Goal: Transaction & Acquisition: Purchase product/service

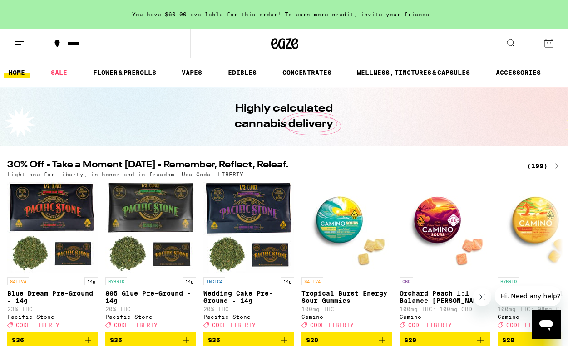
click at [22, 43] on icon at bounding box center [19, 43] width 11 height 11
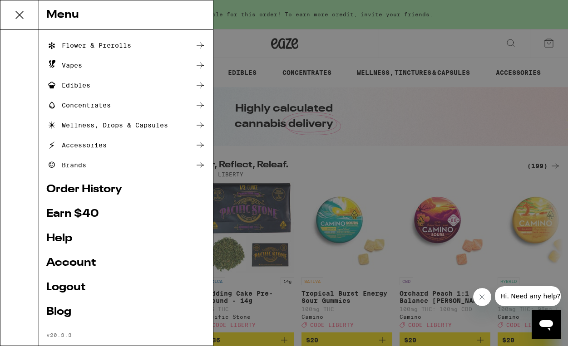
scroll to position [71, 0]
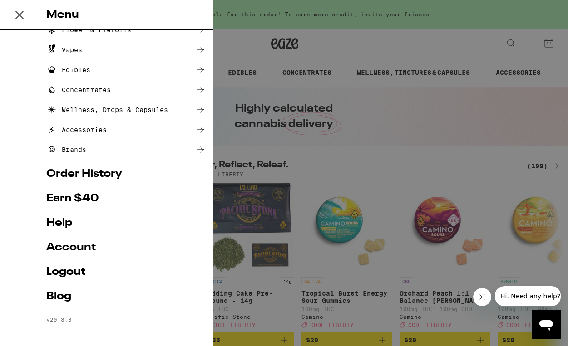
click at [88, 247] on link "Account" at bounding box center [125, 247] width 159 height 11
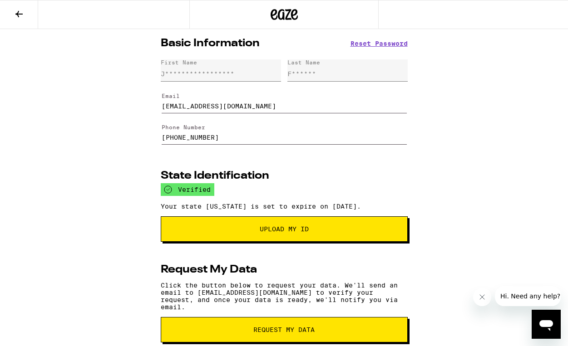
drag, startPoint x: 227, startPoint y: 145, endPoint x: 142, endPoint y: 132, distance: 85.4
click at [162, 132] on input "[PHONE_NUMBER]" at bounding box center [284, 132] width 245 height 25
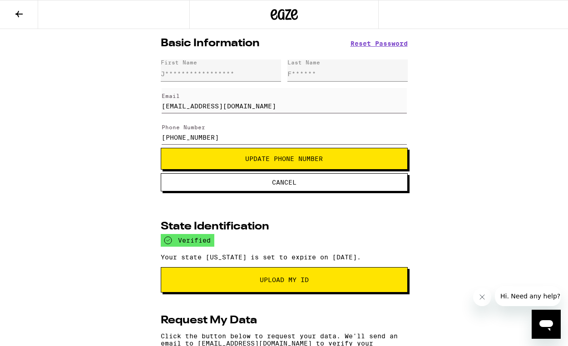
type input "[PHONE_NUMBER]"
click at [221, 162] on span "Update Phone Number" at bounding box center [283, 159] width 231 height 6
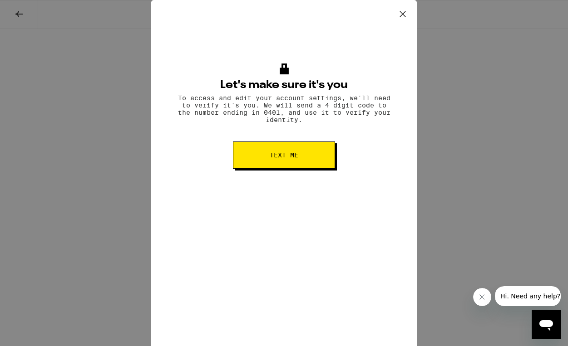
click at [271, 158] on span "Text me" at bounding box center [284, 155] width 29 height 6
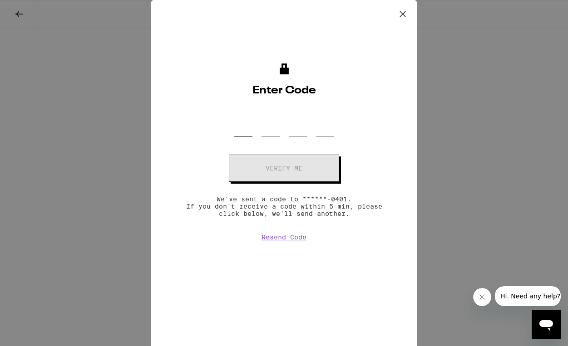
click at [237, 128] on input "OTP Code" at bounding box center [243, 123] width 18 height 27
type input "0"
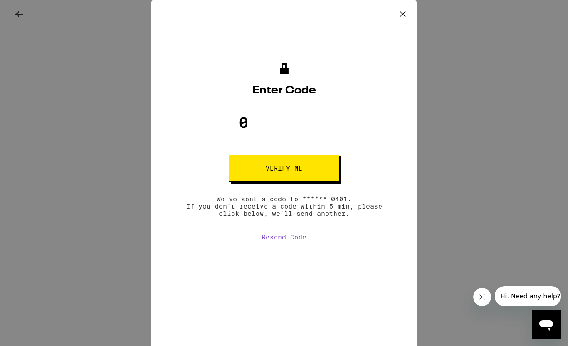
type input "0"
type input "9"
type input "5"
click at [247, 167] on button "Verify me" at bounding box center [284, 168] width 110 height 27
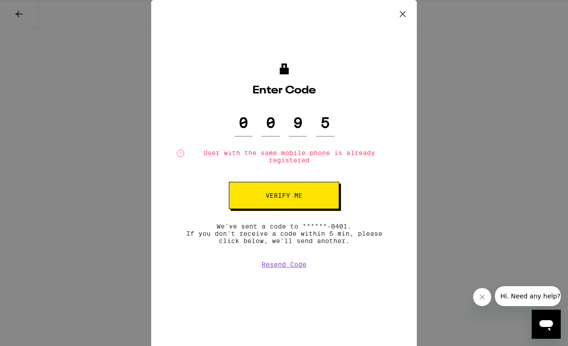
click at [405, 10] on icon at bounding box center [403, 14] width 14 height 14
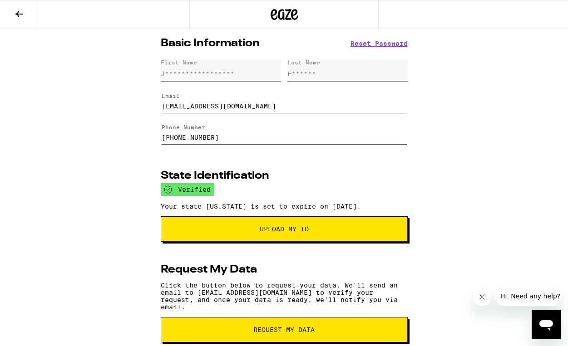
click at [17, 12] on icon at bounding box center [19, 14] width 11 height 11
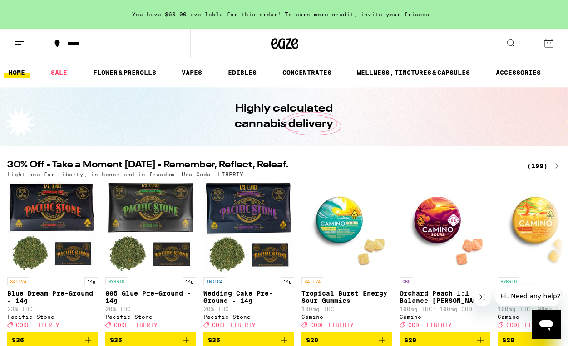
click at [508, 43] on icon at bounding box center [510, 43] width 11 height 11
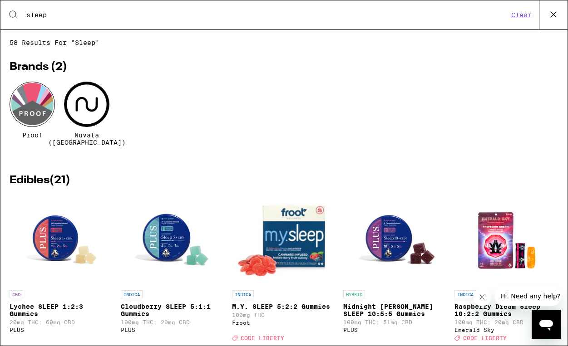
type input "sleep"
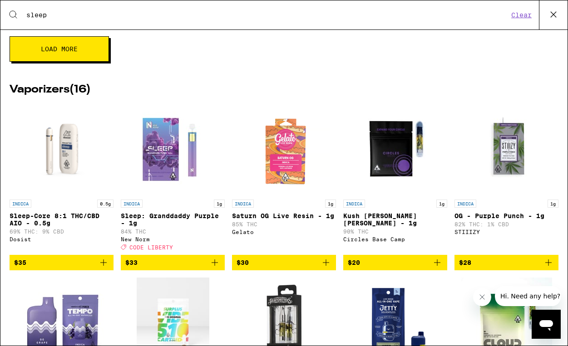
scroll to position [513, 0]
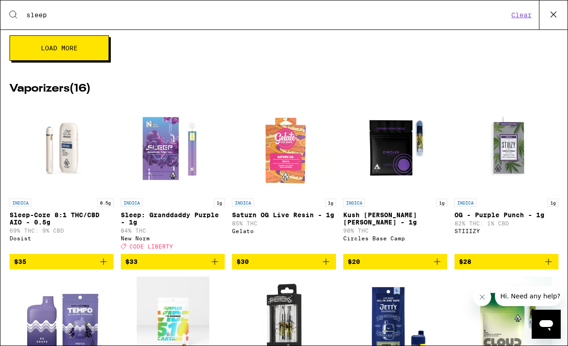
click at [74, 169] on img "Open page for Sleep-Core 8:1 THC/CBD AIO - 0.5g from Dosist" at bounding box center [62, 148] width 104 height 91
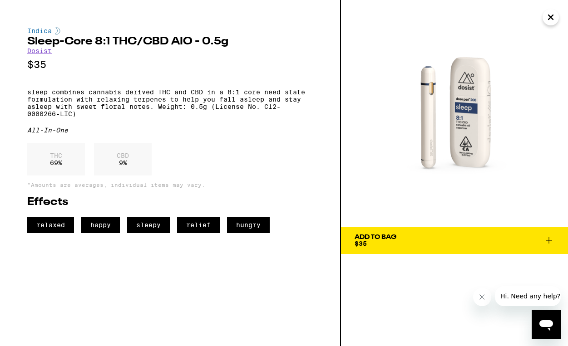
click at [548, 16] on icon "Close" at bounding box center [550, 17] width 11 height 14
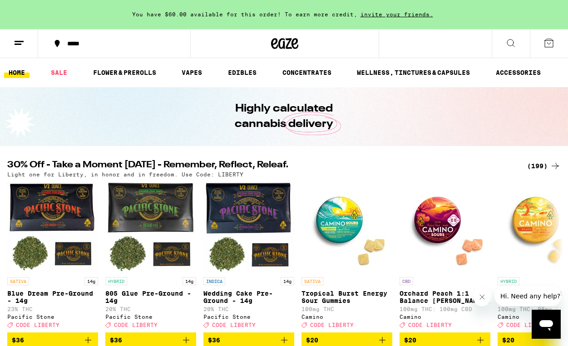
click at [509, 46] on icon at bounding box center [510, 43] width 11 height 11
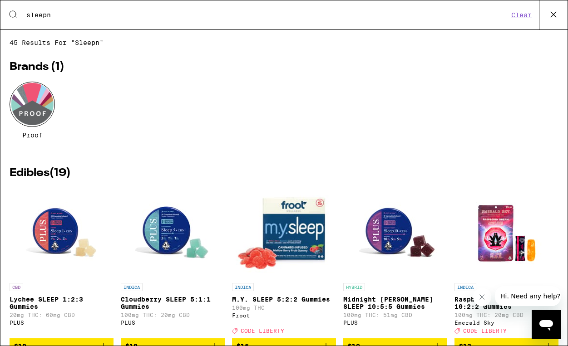
type input "sleep"
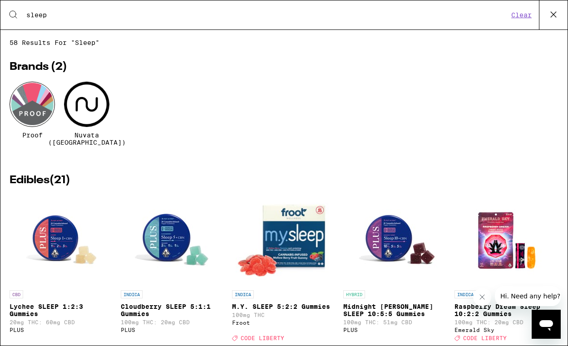
click at [85, 116] on div at bounding box center [86, 104] width 45 height 45
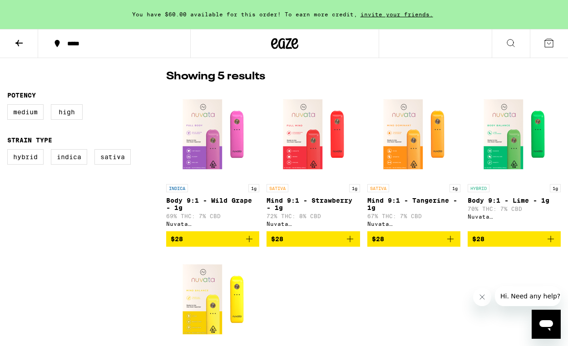
scroll to position [232, 0]
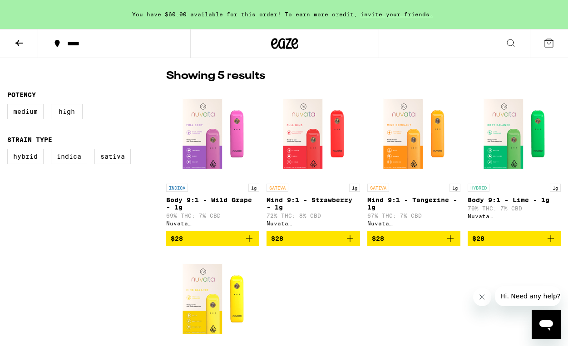
click at [252, 244] on icon "Add to bag" at bounding box center [249, 238] width 11 height 11
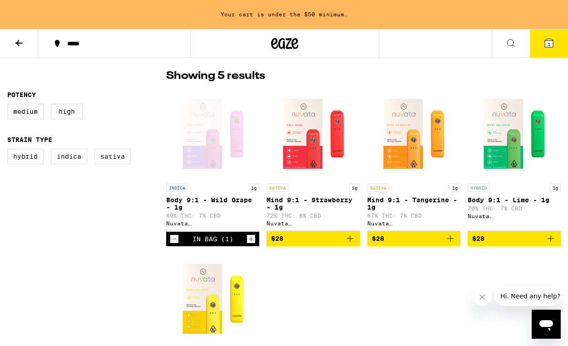
click at [352, 243] on icon "Add to bag" at bounding box center [349, 238] width 11 height 11
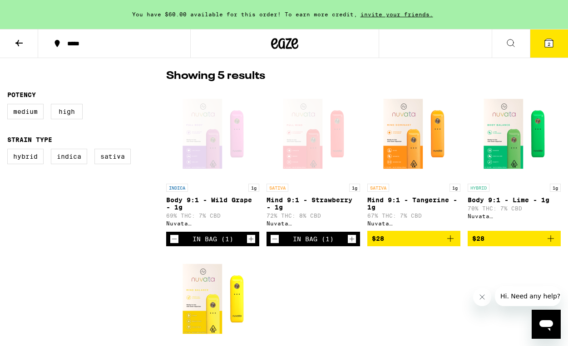
click at [546, 46] on icon at bounding box center [549, 43] width 8 height 8
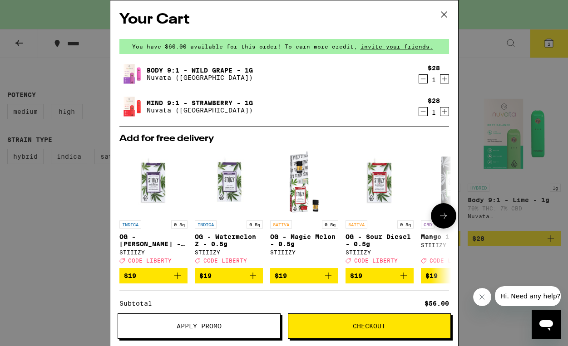
scroll to position [119, 0]
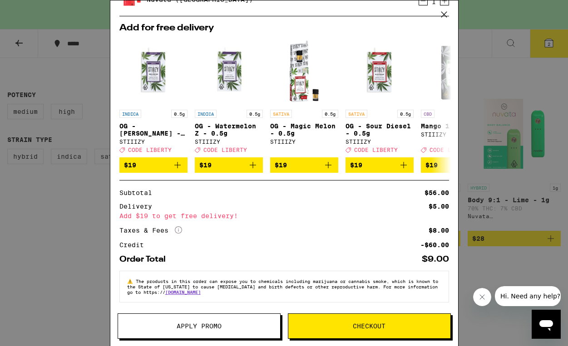
click at [352, 324] on span "Checkout" at bounding box center [369, 326] width 162 height 6
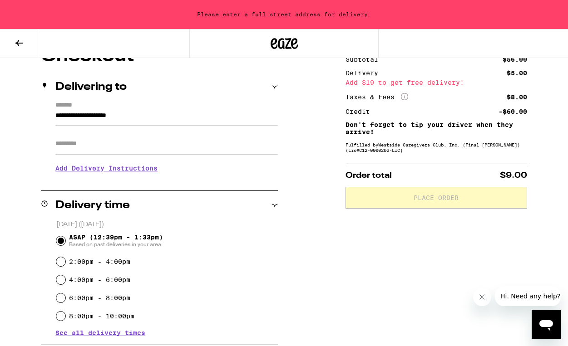
scroll to position [92, 0]
click at [104, 119] on input "**********" at bounding box center [166, 117] width 222 height 15
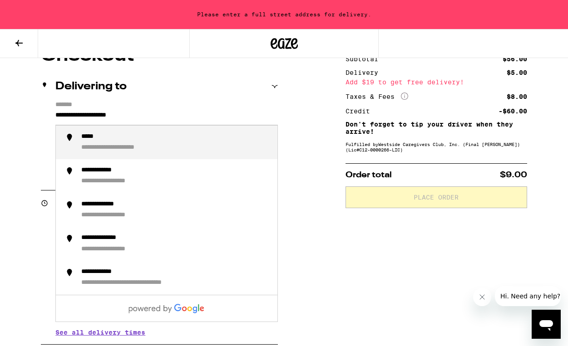
drag, startPoint x: 148, startPoint y: 119, endPoint x: 9, endPoint y: 102, distance: 140.4
click at [55, 110] on input "**********" at bounding box center [166, 117] width 222 height 15
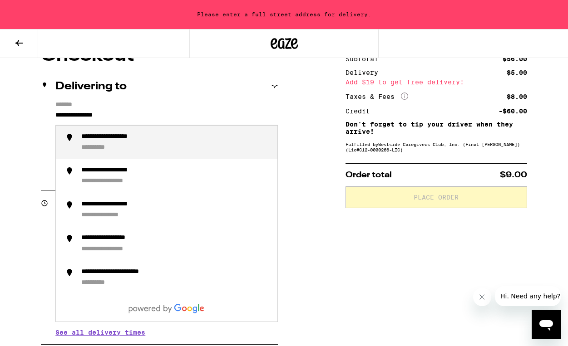
click at [160, 152] on div "**********" at bounding box center [175, 143] width 189 height 20
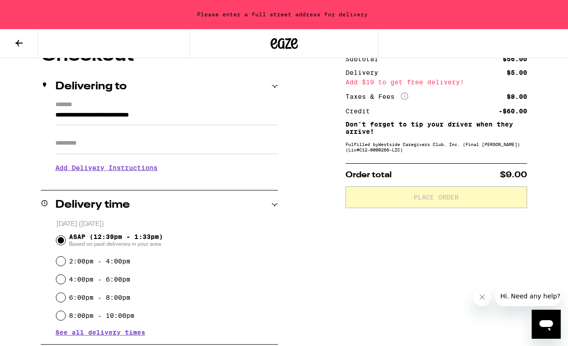
scroll to position [63, 0]
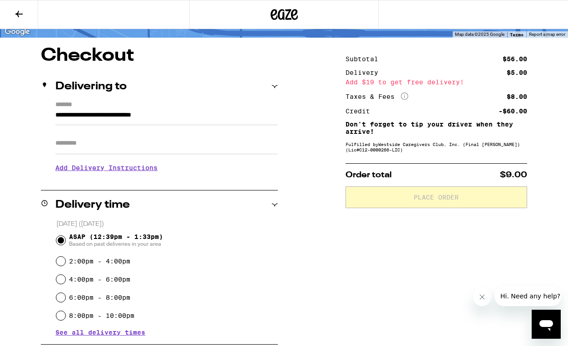
click at [166, 120] on input "**********" at bounding box center [166, 117] width 222 height 15
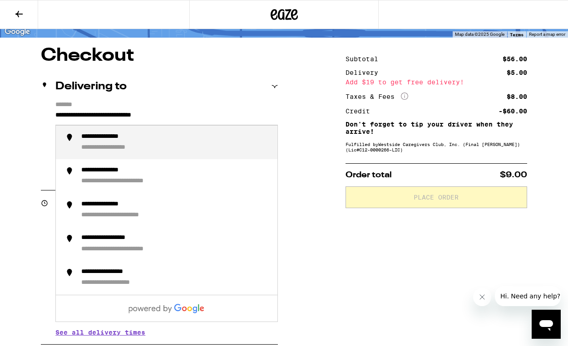
click at [123, 145] on div "**********" at bounding box center [175, 143] width 189 height 20
type input "**********"
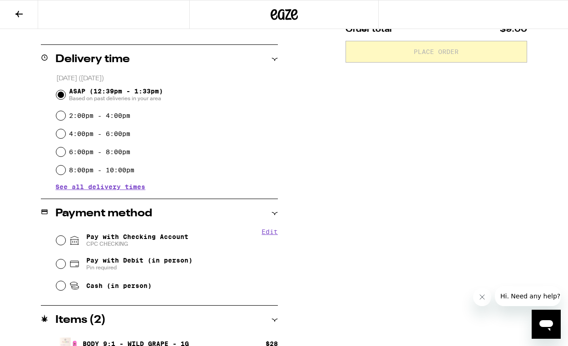
scroll to position [215, 0]
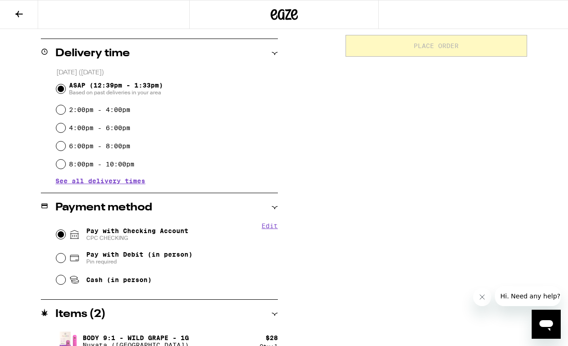
click at [61, 236] on input "Pay with Checking Account CPC CHECKING" at bounding box center [60, 234] width 9 height 9
radio input "true"
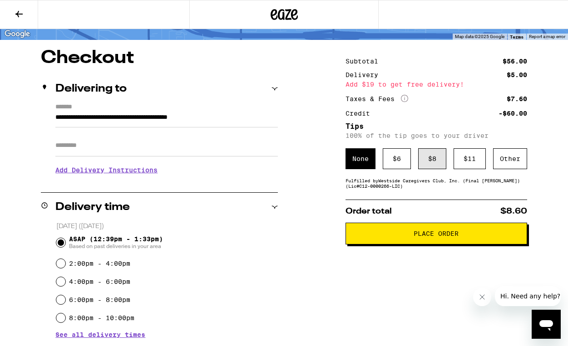
scroll to position [63, 0]
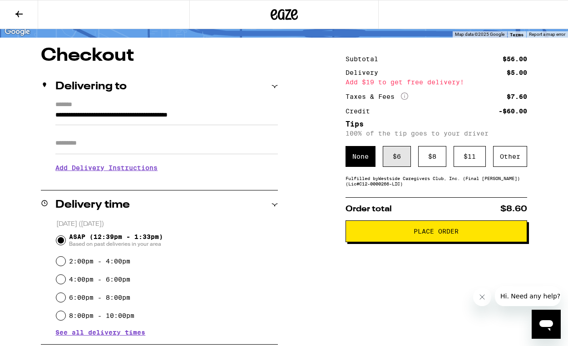
click at [404, 165] on div "$ 6" at bounding box center [397, 156] width 28 height 21
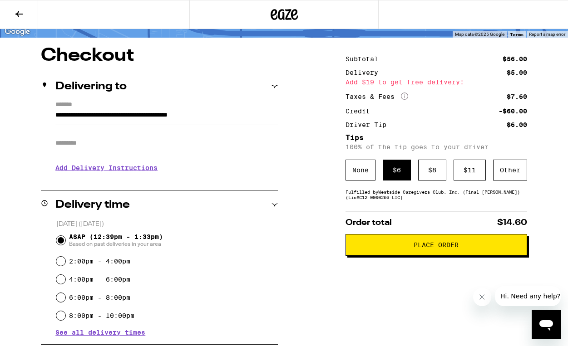
click at [401, 248] on span "Place Order" at bounding box center [436, 245] width 166 height 6
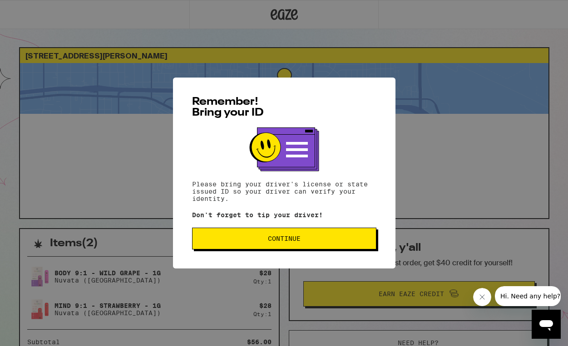
click at [294, 241] on span "Continue" at bounding box center [284, 239] width 33 height 6
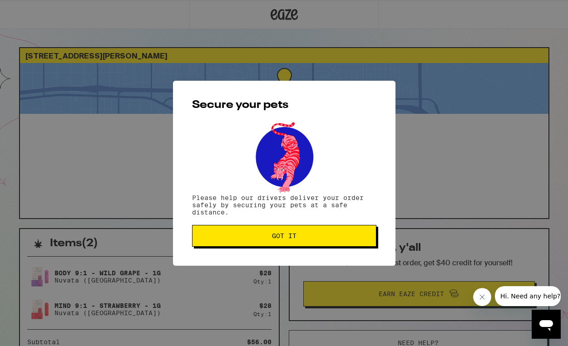
click at [294, 239] on span "Got it" at bounding box center [284, 236] width 25 height 6
